Goal: Transaction & Acquisition: Subscribe to service/newsletter

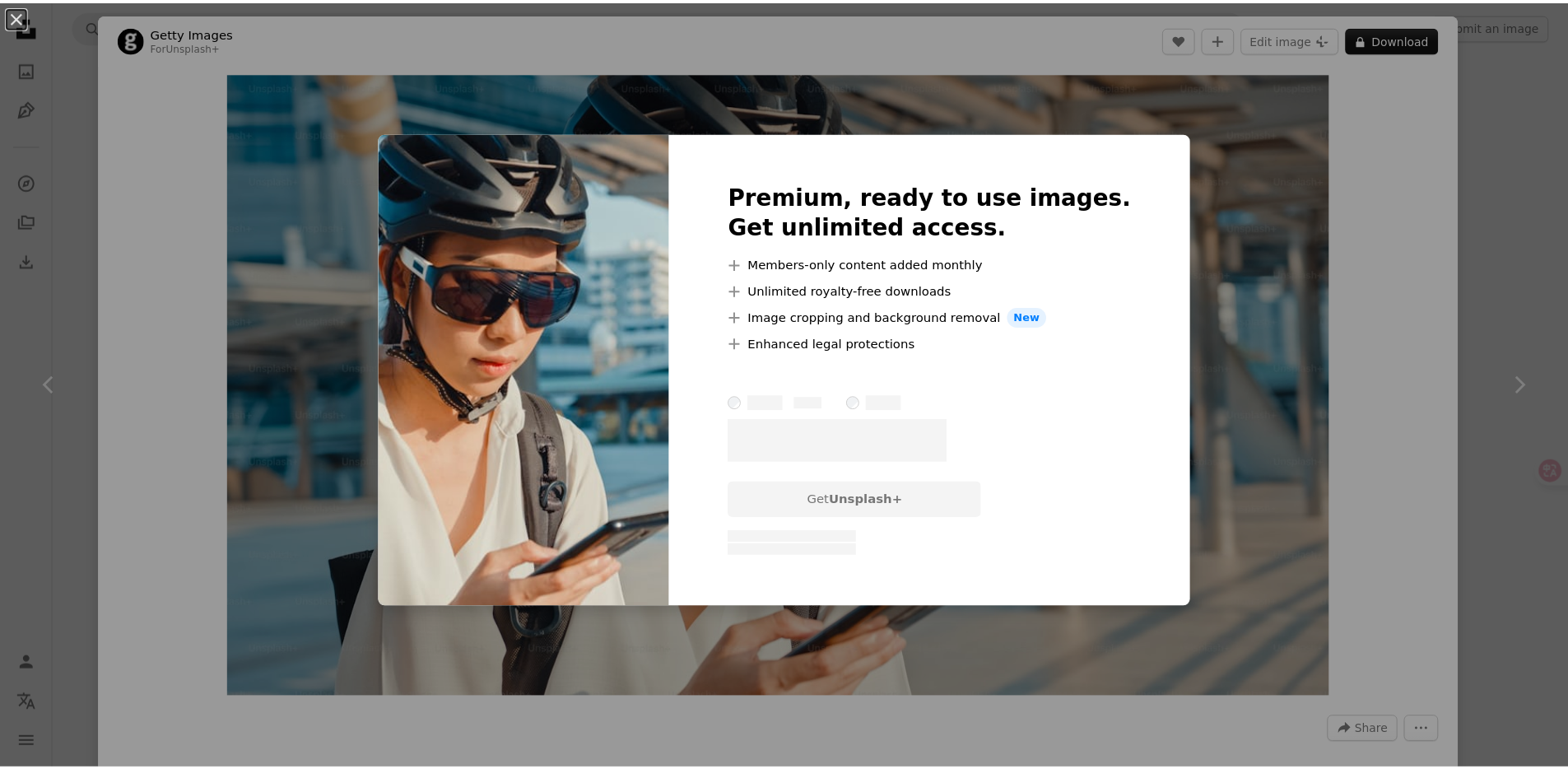
scroll to position [0, 3164]
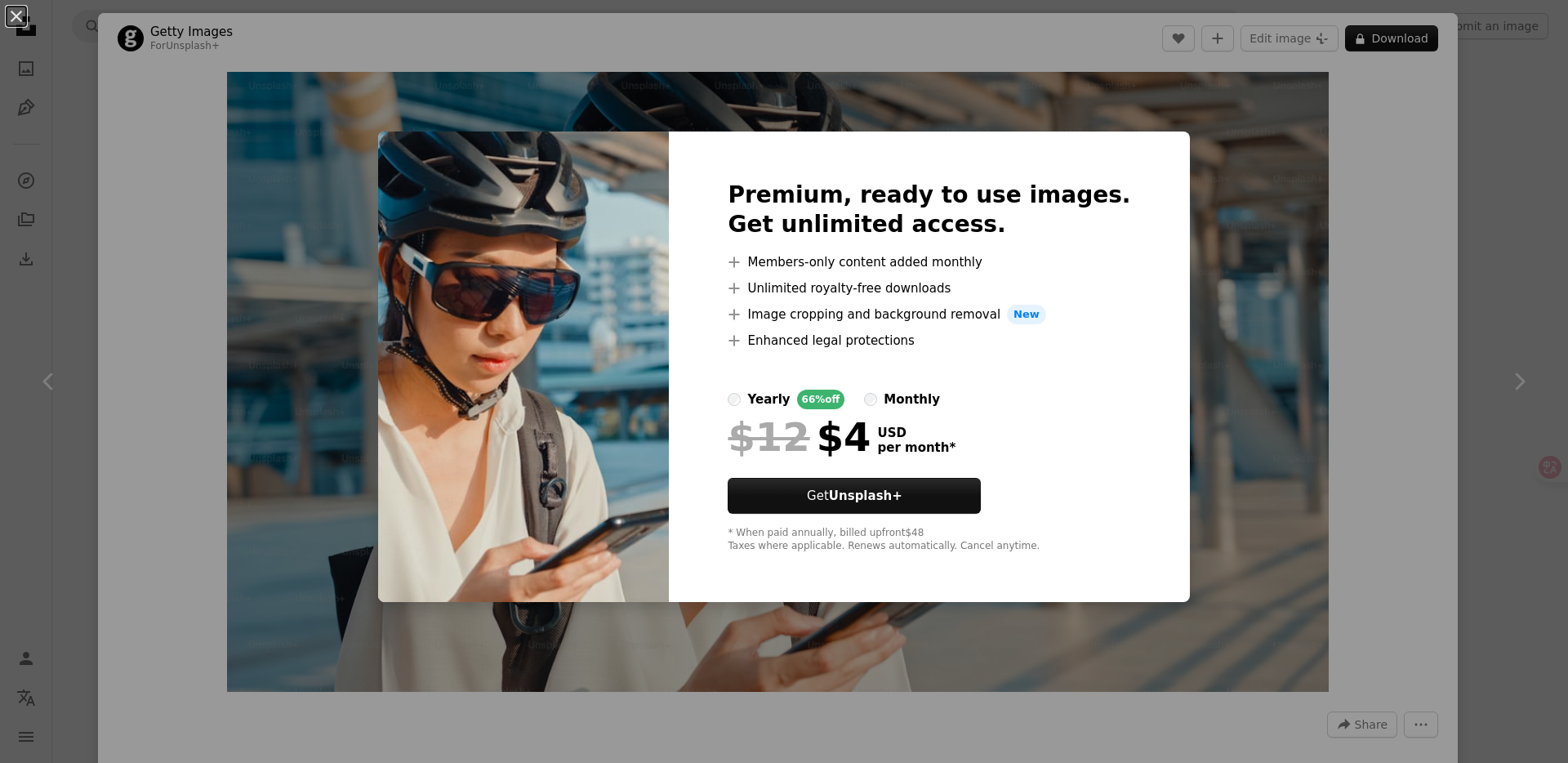
click at [1530, 470] on div "An X shape Premium, ready to use images. Get unlimited access. A plus sign Memb…" at bounding box center [784, 382] width 1568 height 763
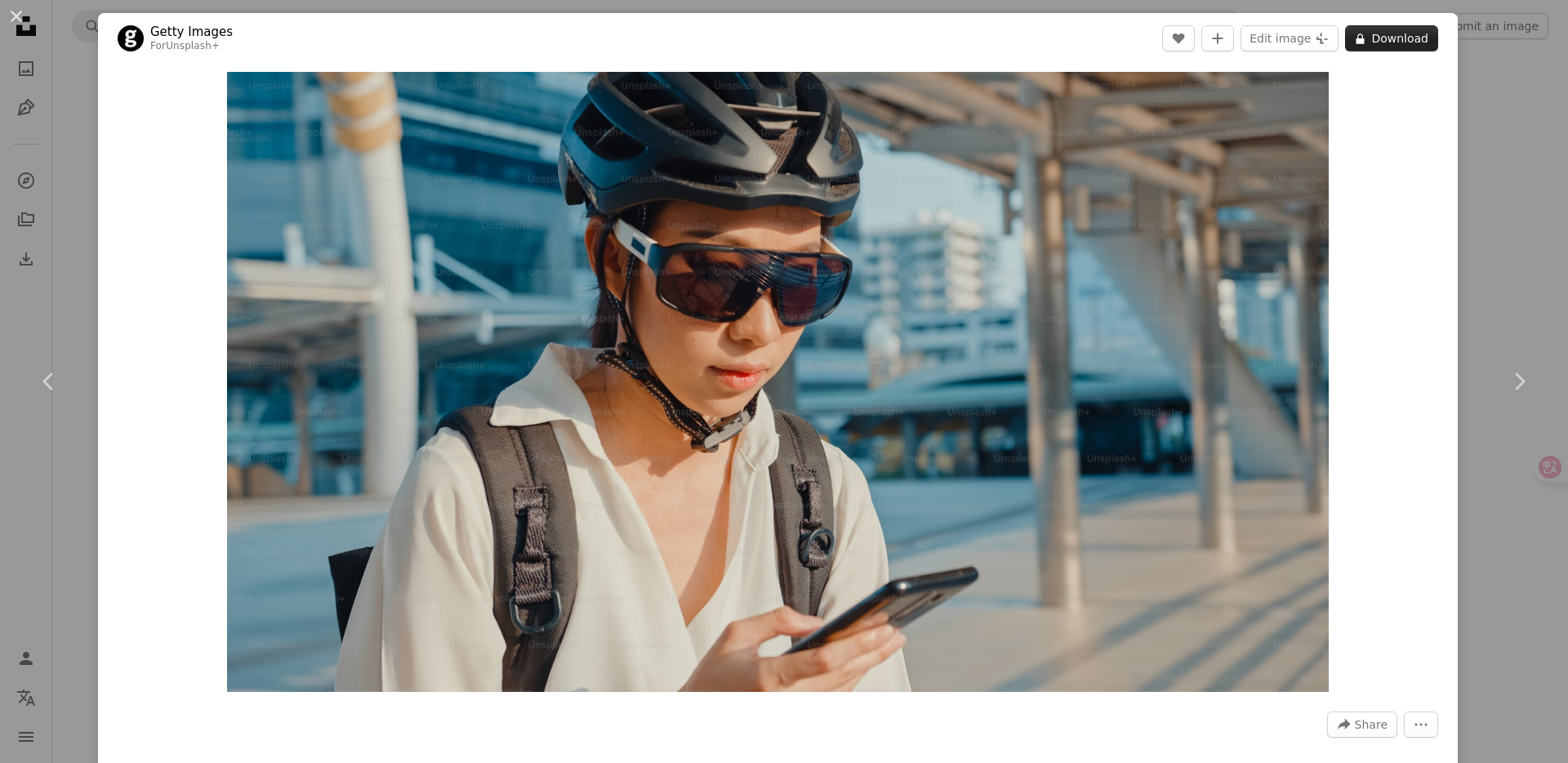
click at [1373, 37] on button "A lock Download" at bounding box center [1391, 38] width 93 height 26
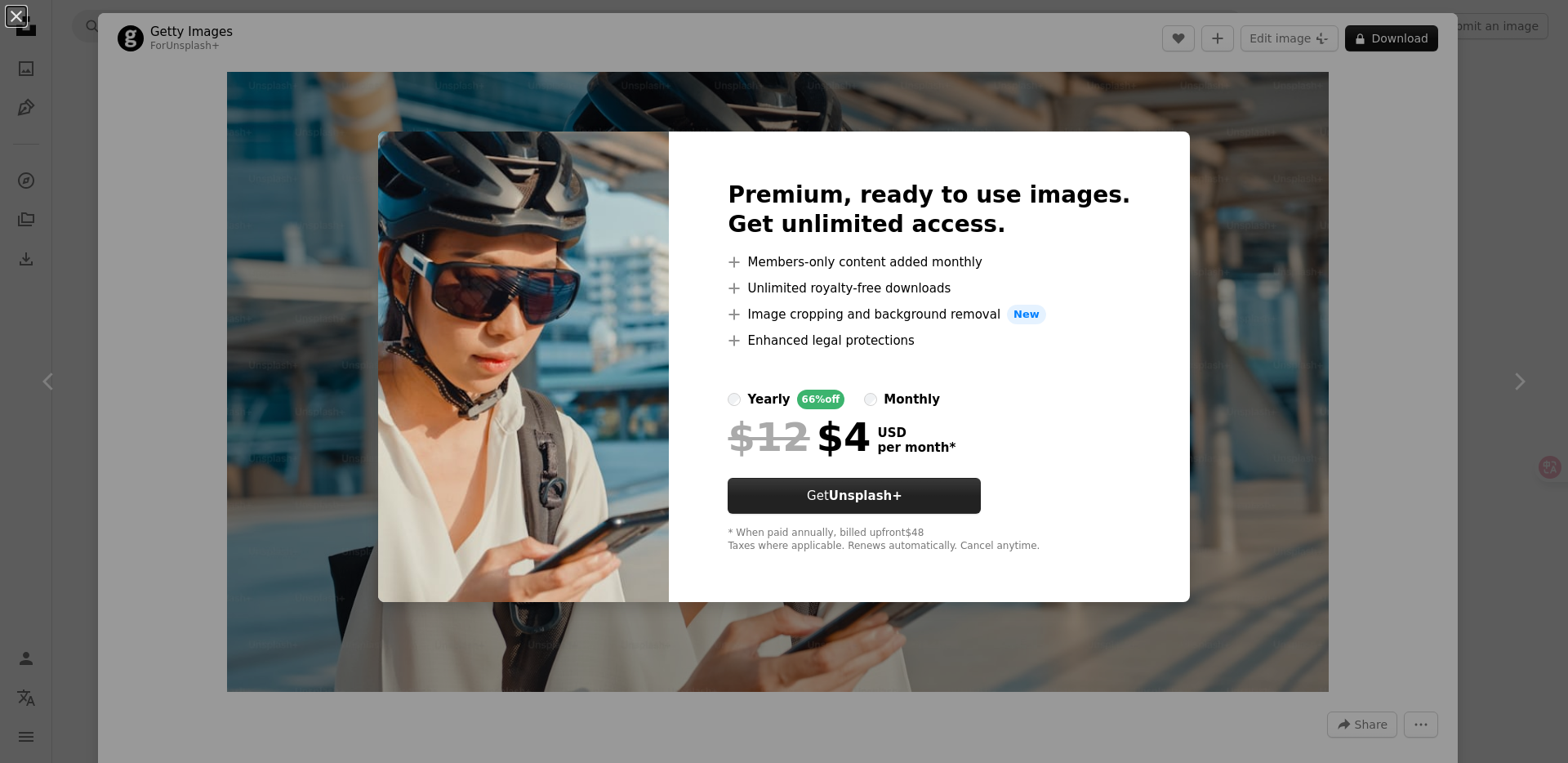
click at [854, 484] on button "Get Unsplash+" at bounding box center [854, 496] width 253 height 36
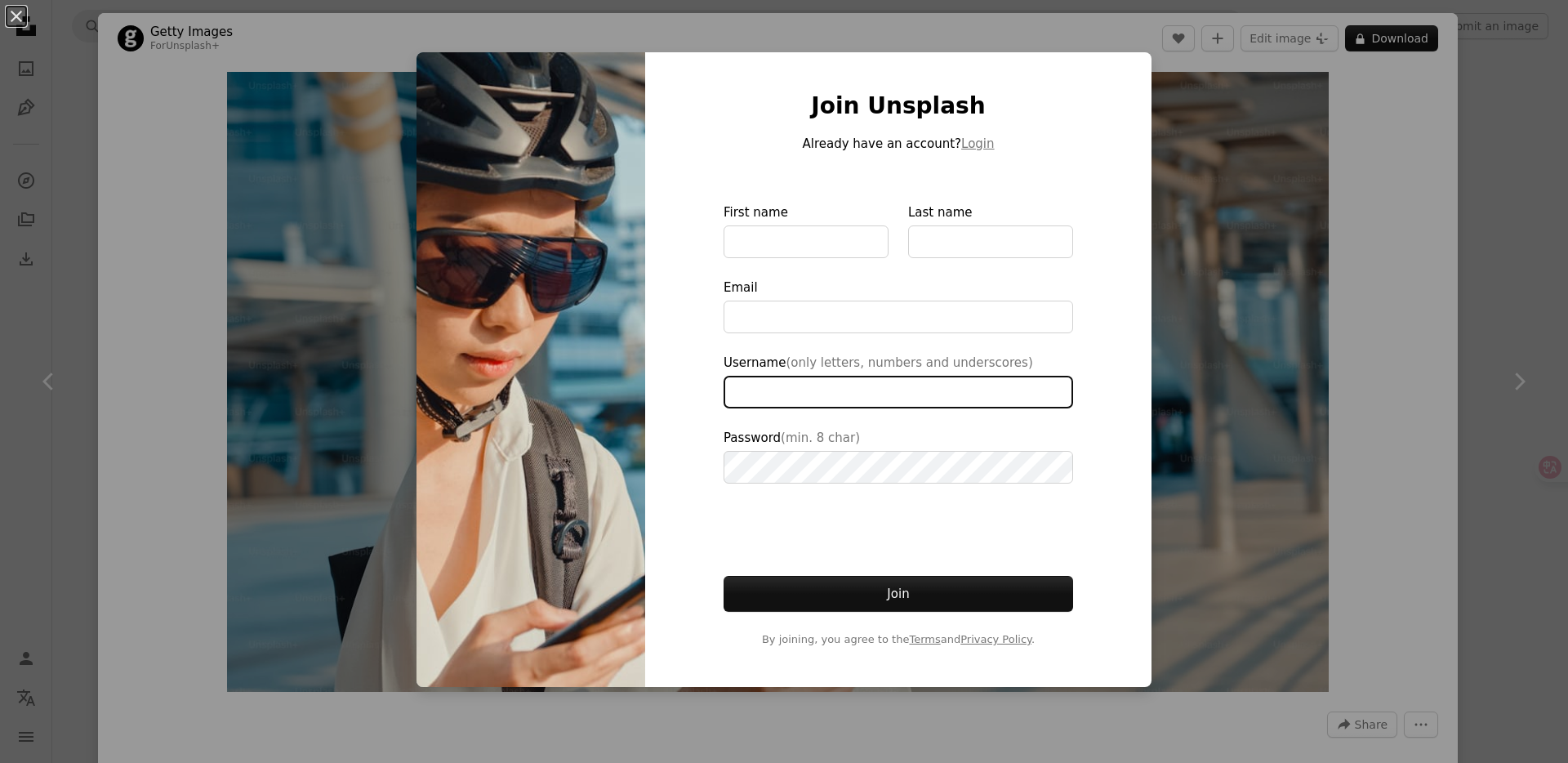
type input "**********"
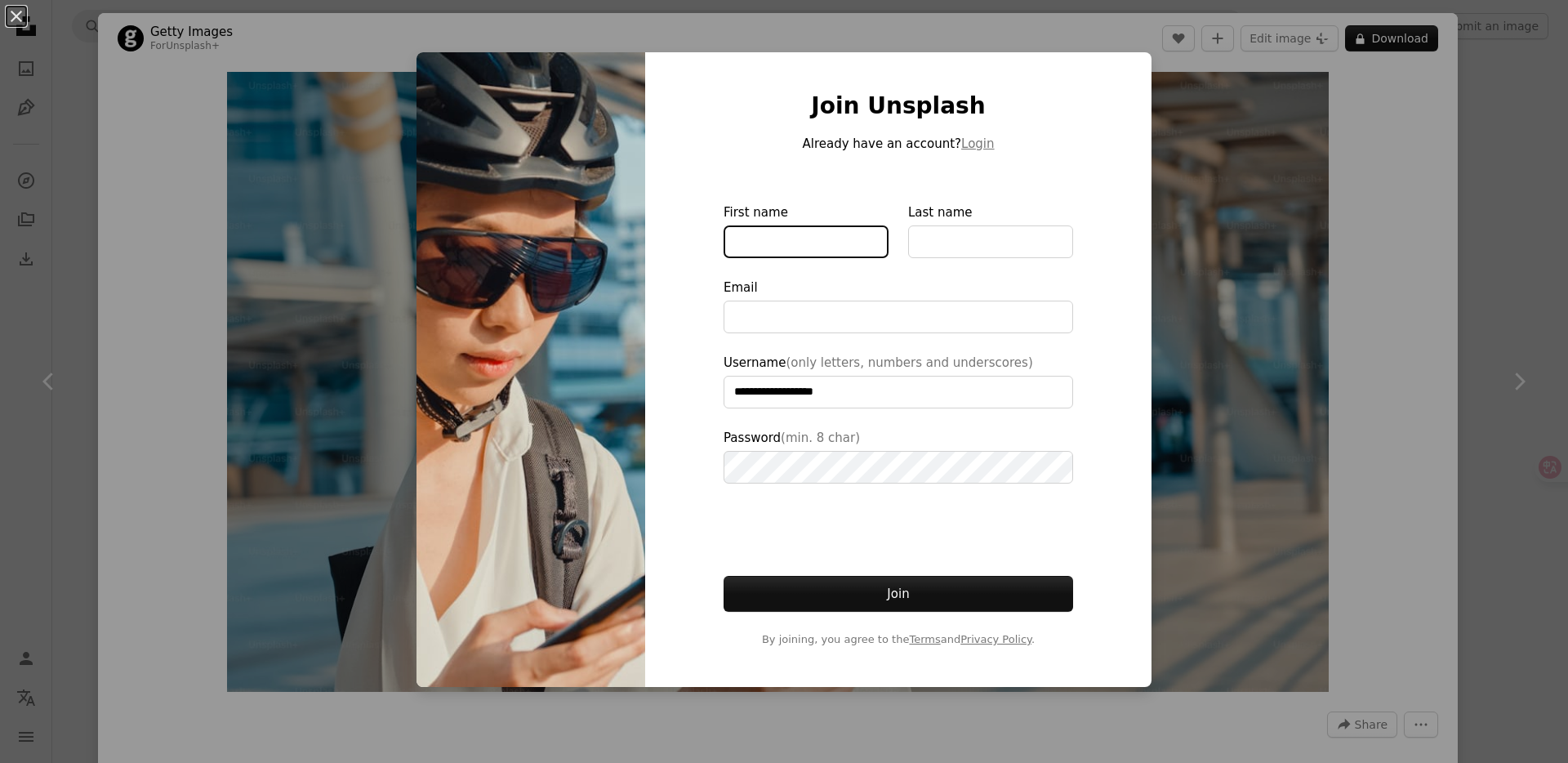
click at [798, 242] on input "First name" at bounding box center [806, 242] width 165 height 33
click at [1196, 573] on div "**********" at bounding box center [784, 382] width 1568 height 763
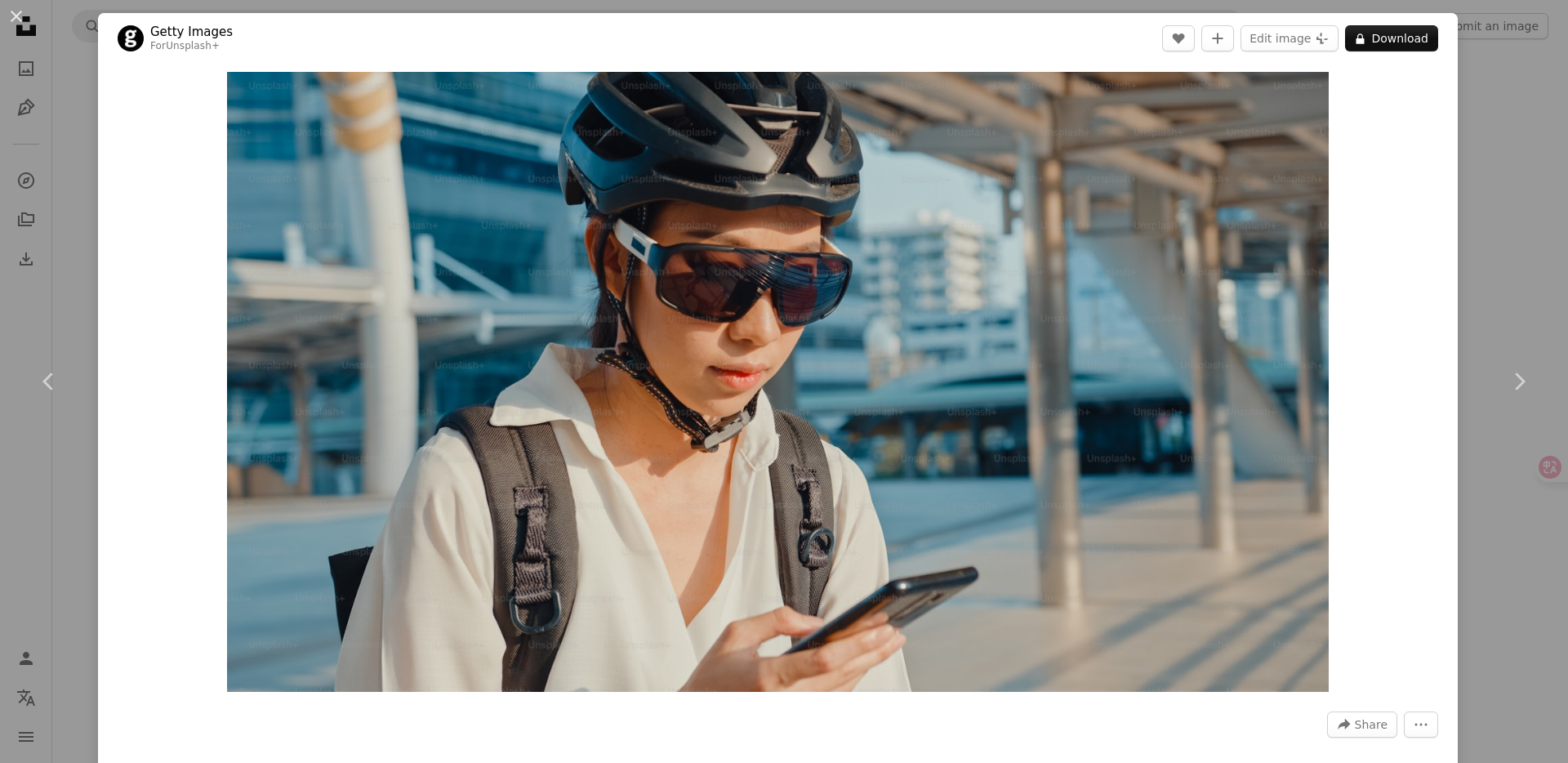
click at [1458, 94] on div "An X shape Chevron left Chevron right Getty Images For Unsplash+ A heart A plus…" at bounding box center [784, 382] width 1568 height 763
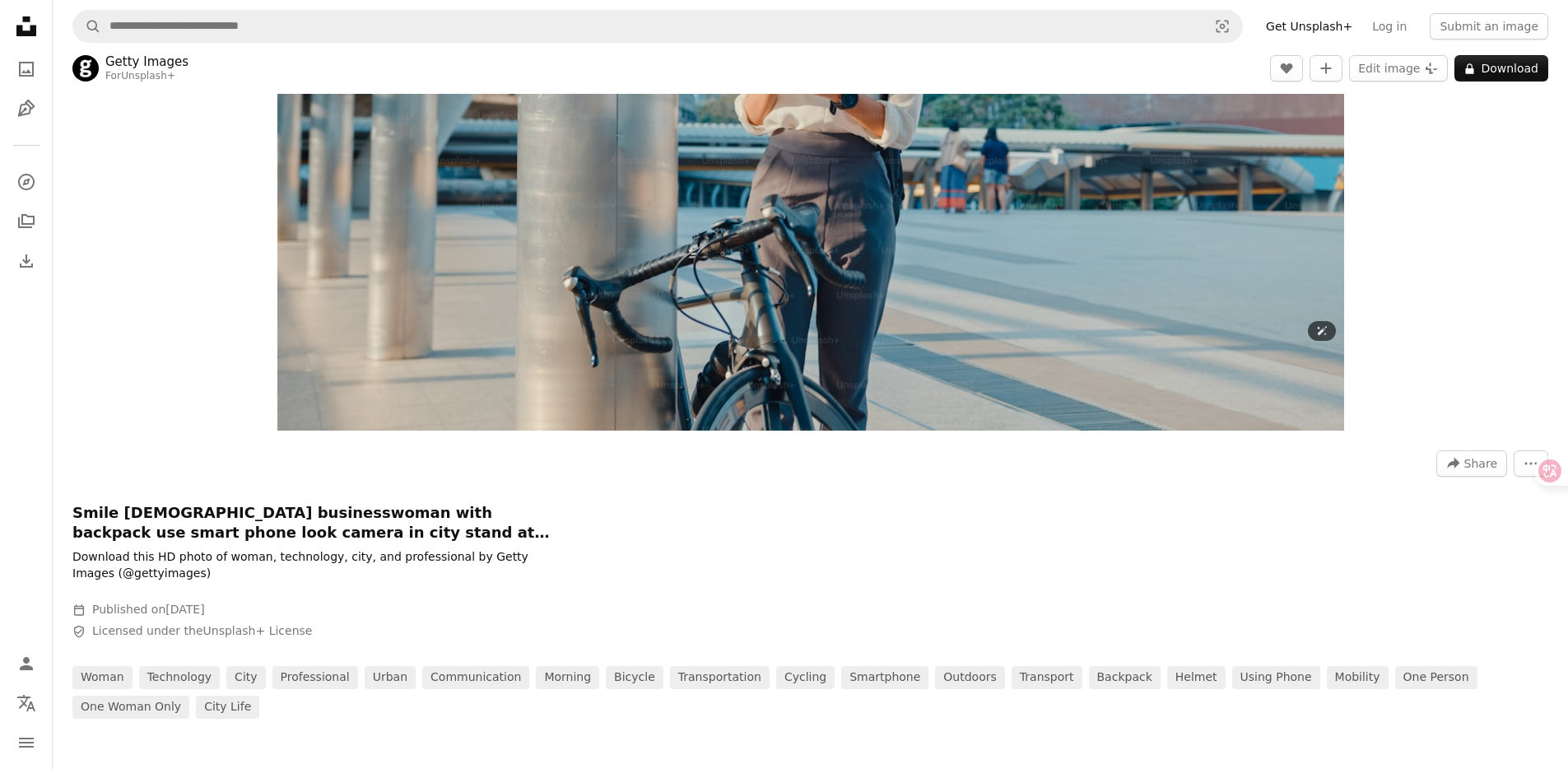
scroll to position [362, 0]
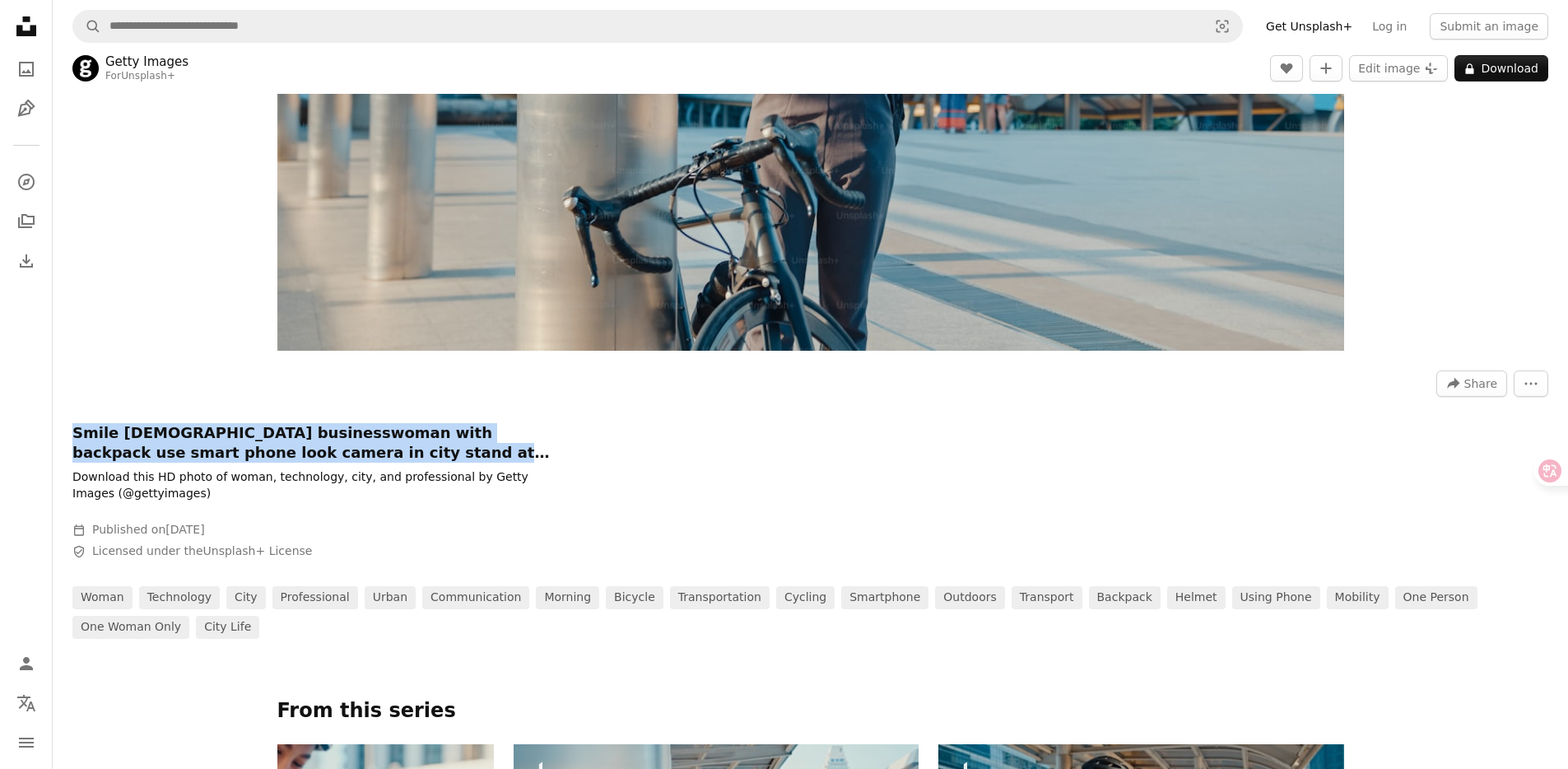
drag, startPoint x: 161, startPoint y: 434, endPoint x: 668, endPoint y: 449, distance: 507.2
click at [668, 449] on div "A forward-right arrow Share More Actions Smile [DEMOGRAPHIC_DATA] businesswoman…" at bounding box center [811, 499] width 1516 height 280
click at [559, 451] on h1 "Smile [DEMOGRAPHIC_DATA] businesswoman with backpack use smart phone look camer…" at bounding box center [319, 442] width 494 height 39
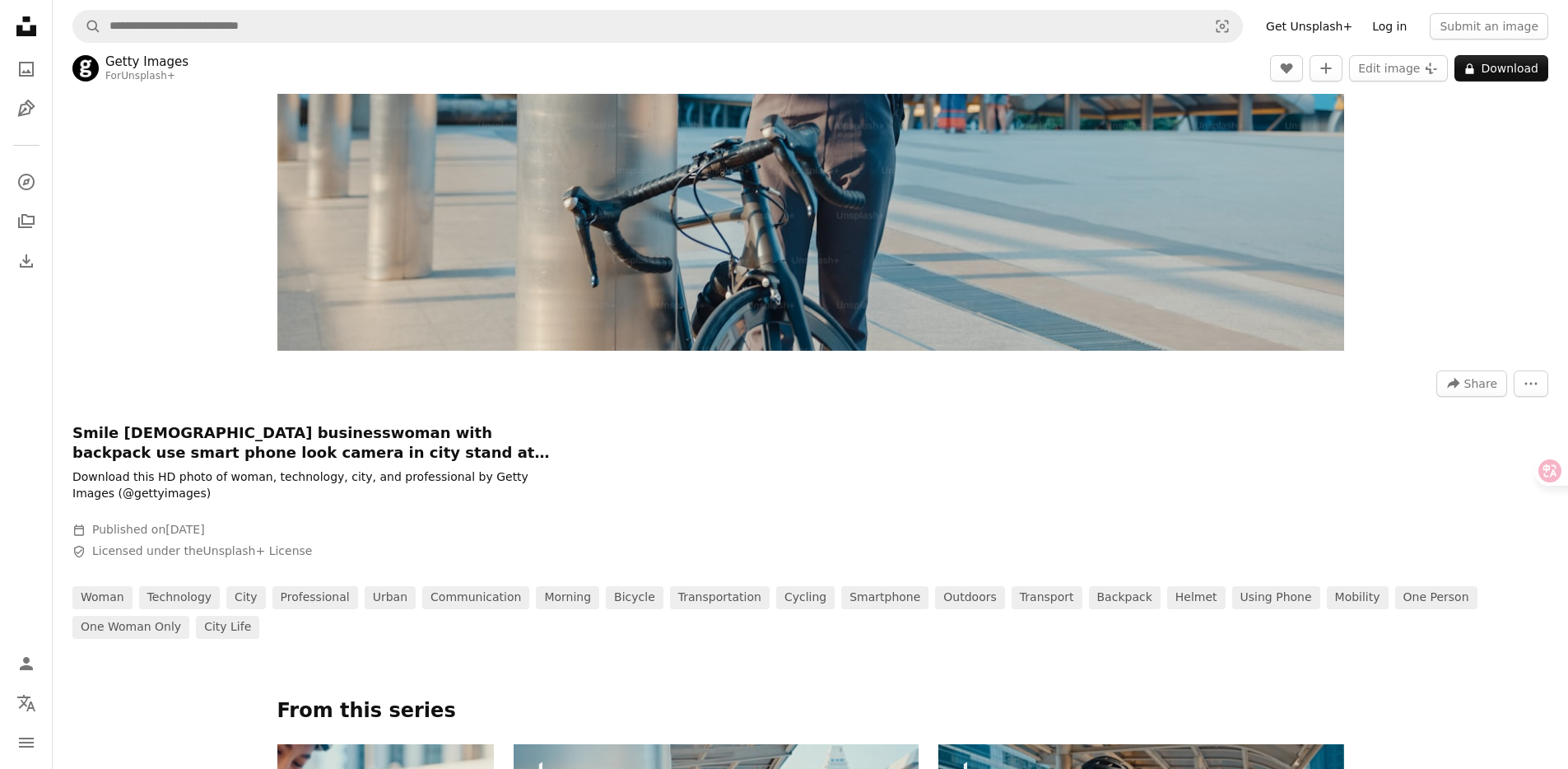
click at [1410, 27] on link "Log in" at bounding box center [1389, 26] width 54 height 27
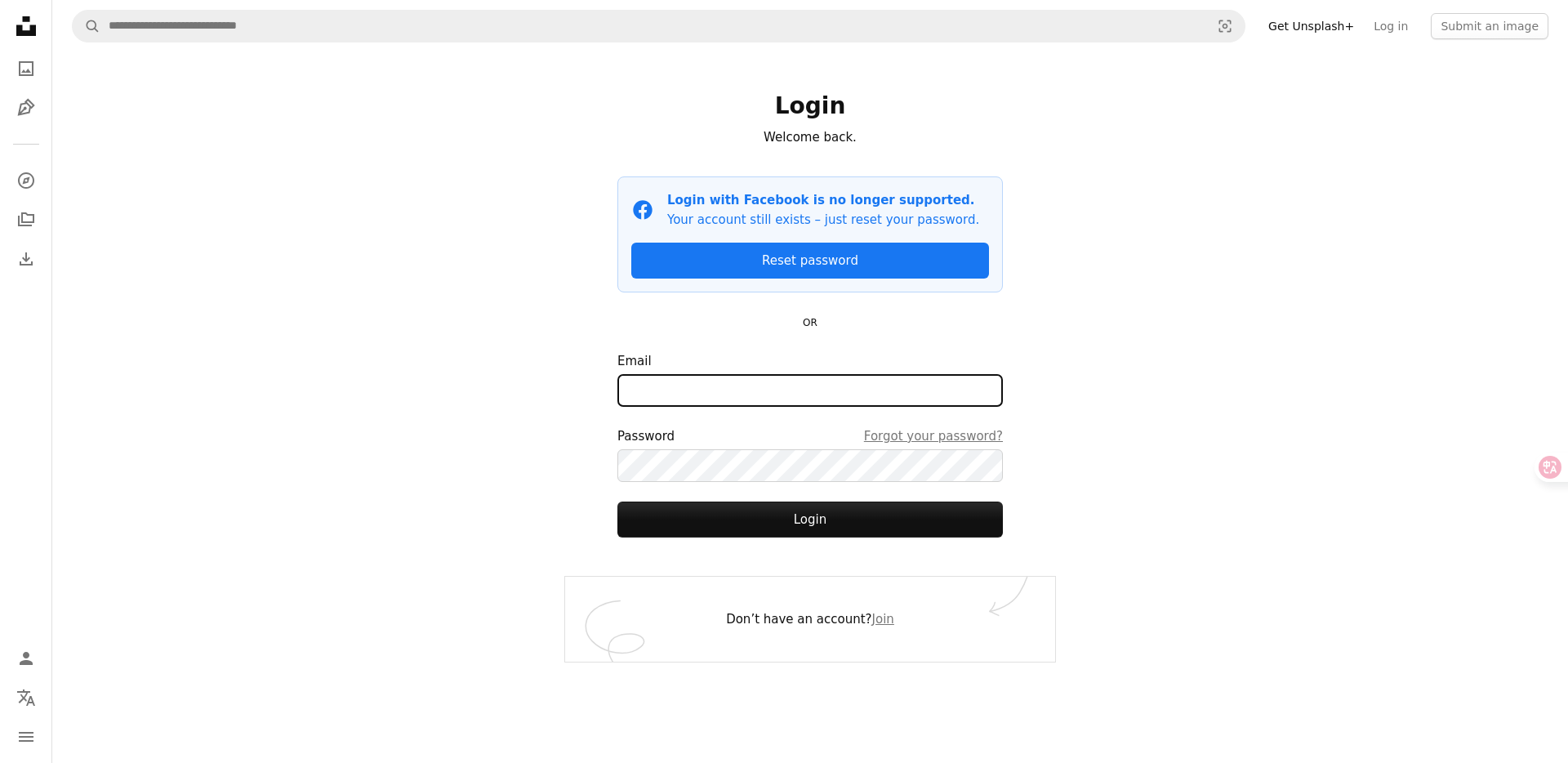
type input "**********"
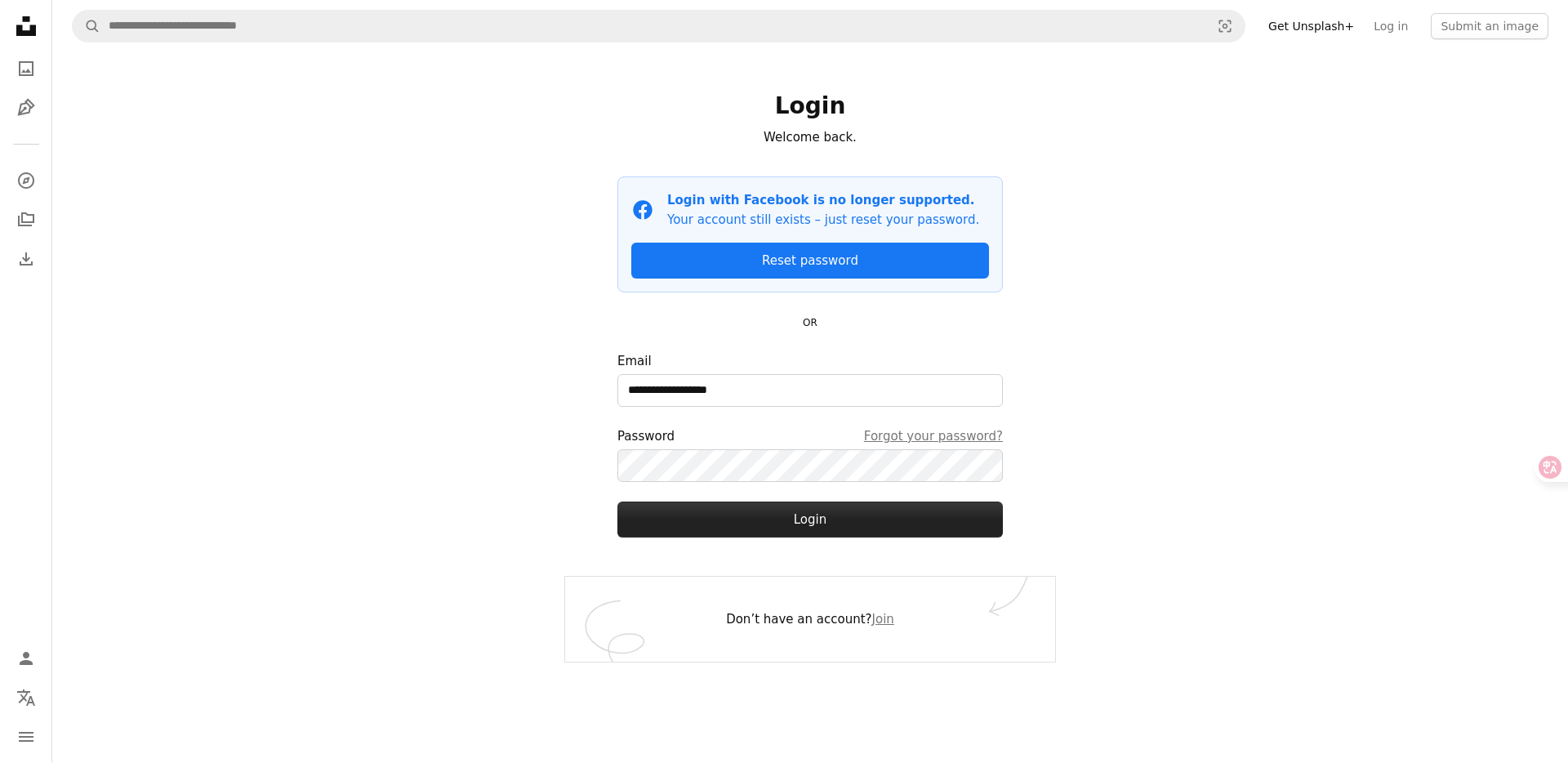
click at [811, 520] on button "Login" at bounding box center [810, 520] width 385 height 36
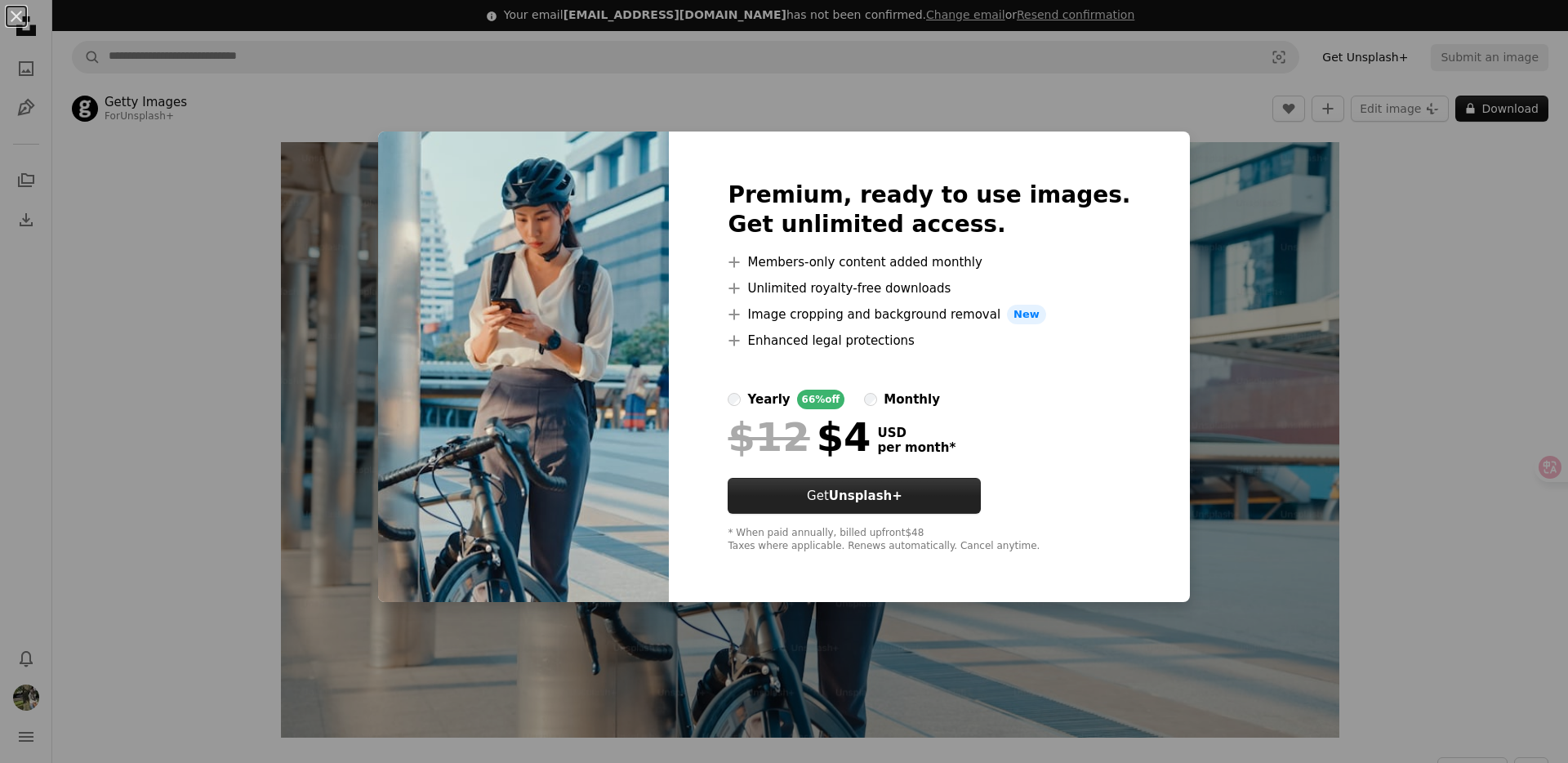
click at [926, 486] on link "Get Unsplash+" at bounding box center [854, 496] width 253 height 36
click at [1533, 466] on div "An X shape Premium, ready to use images. Get unlimited access. A plus sign Memb…" at bounding box center [784, 382] width 1568 height 763
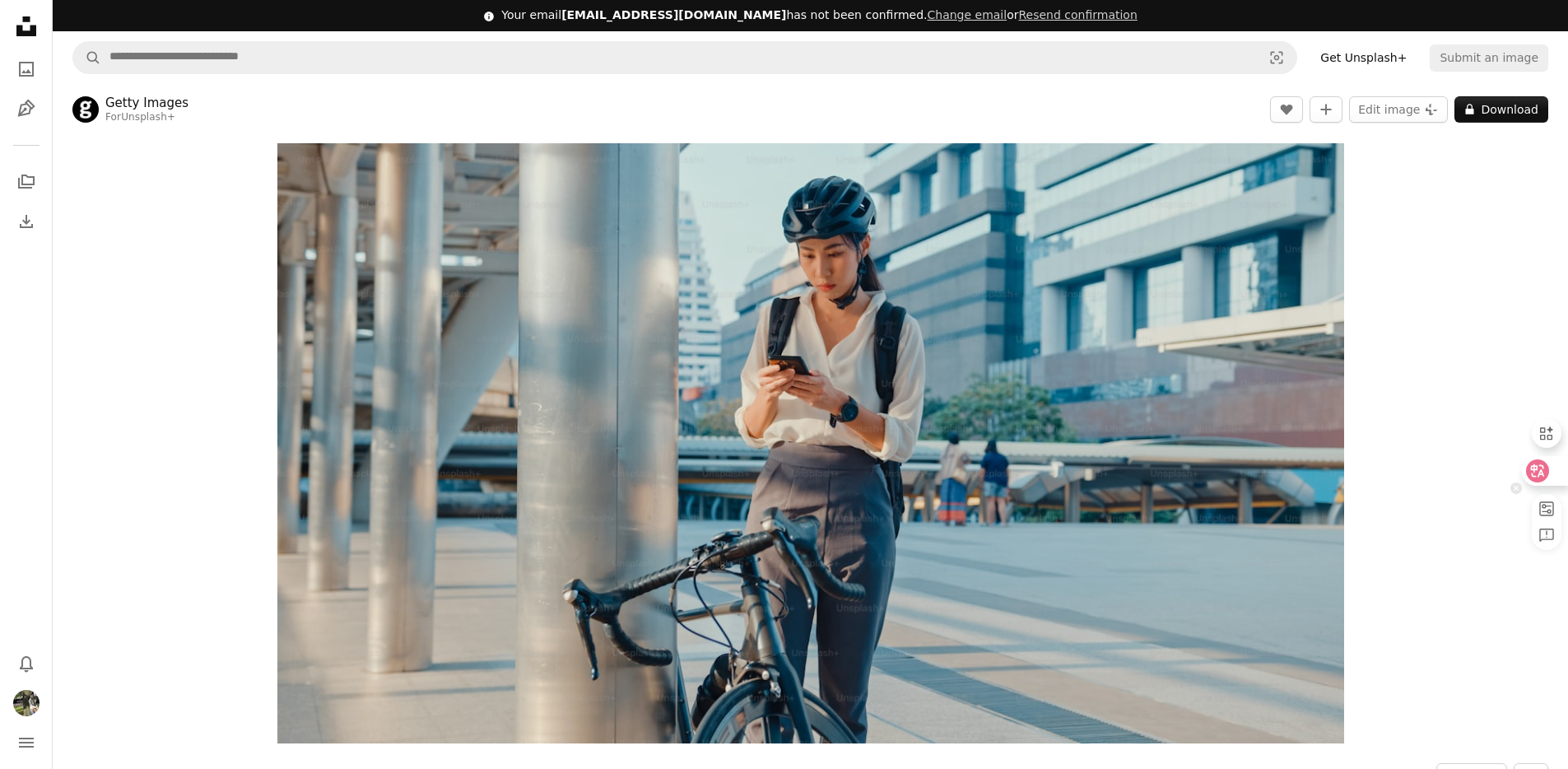
click at [1540, 468] on icon at bounding box center [1538, 471] width 16 height 16
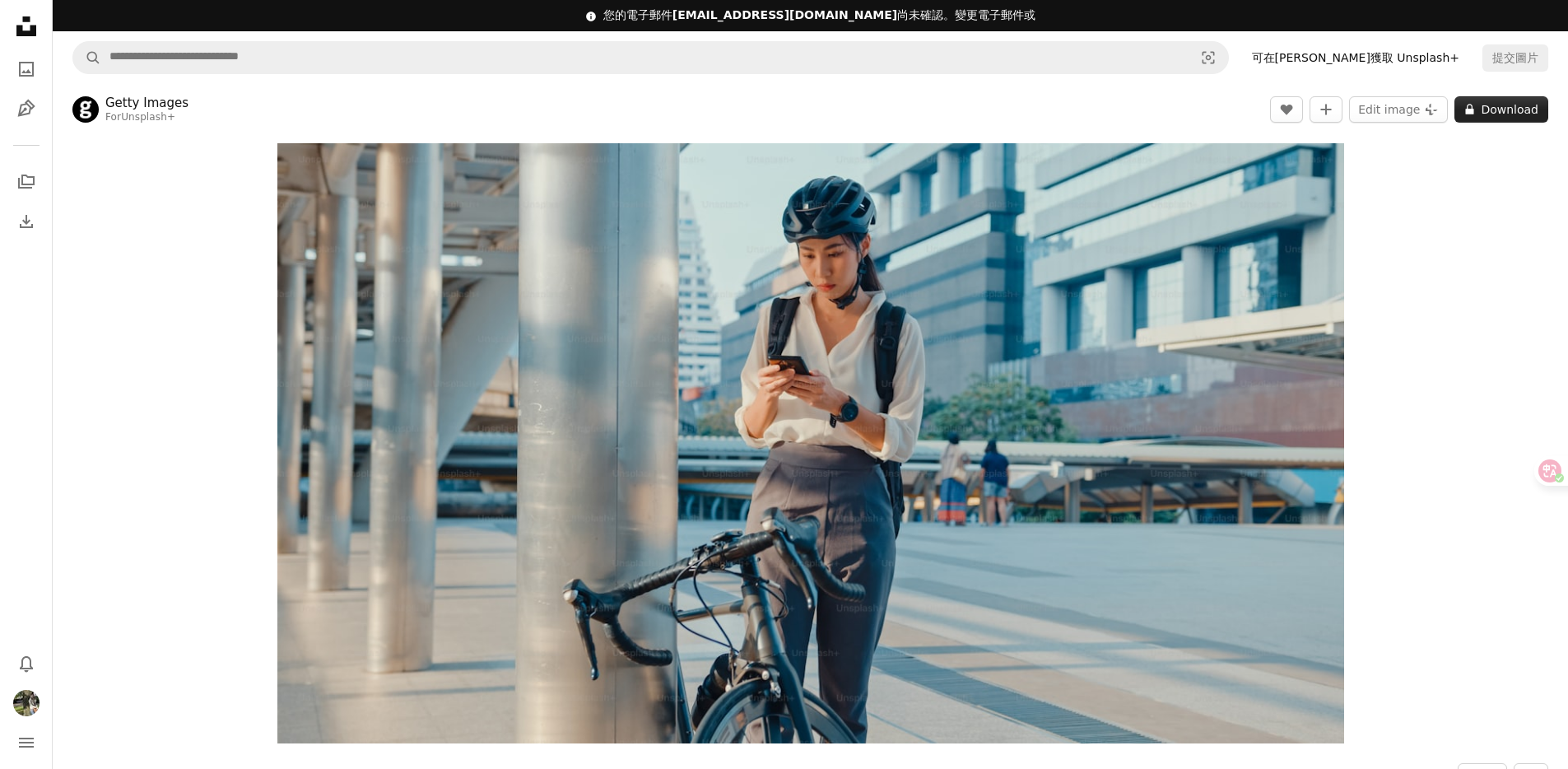
click at [1537, 114] on button "A lock Download" at bounding box center [1501, 109] width 93 height 27
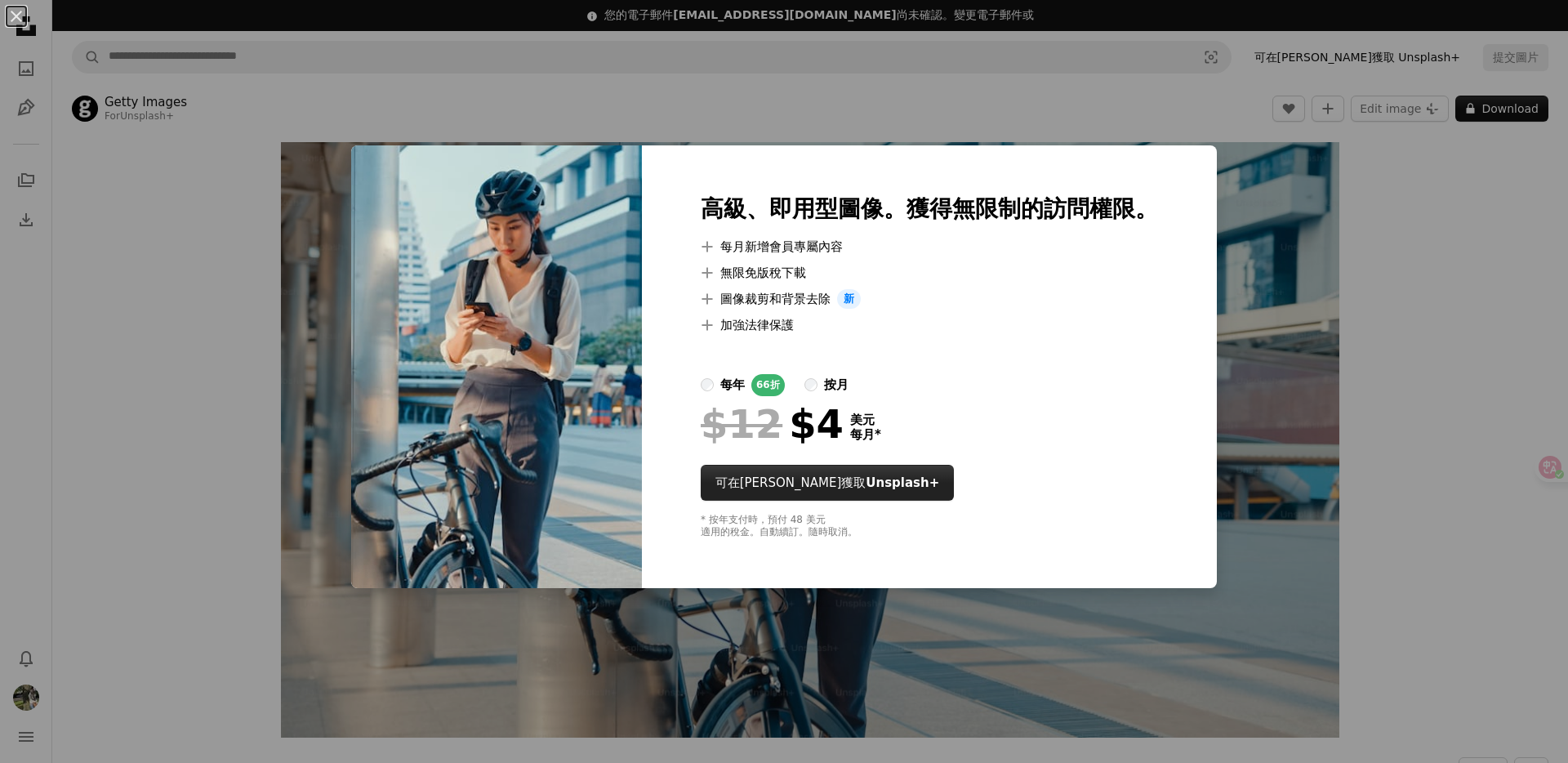
click at [777, 479] on font "可在安卓獲取 Unsplash+" at bounding box center [827, 482] width 224 height 15
